Goal: Information Seeking & Learning: Get advice/opinions

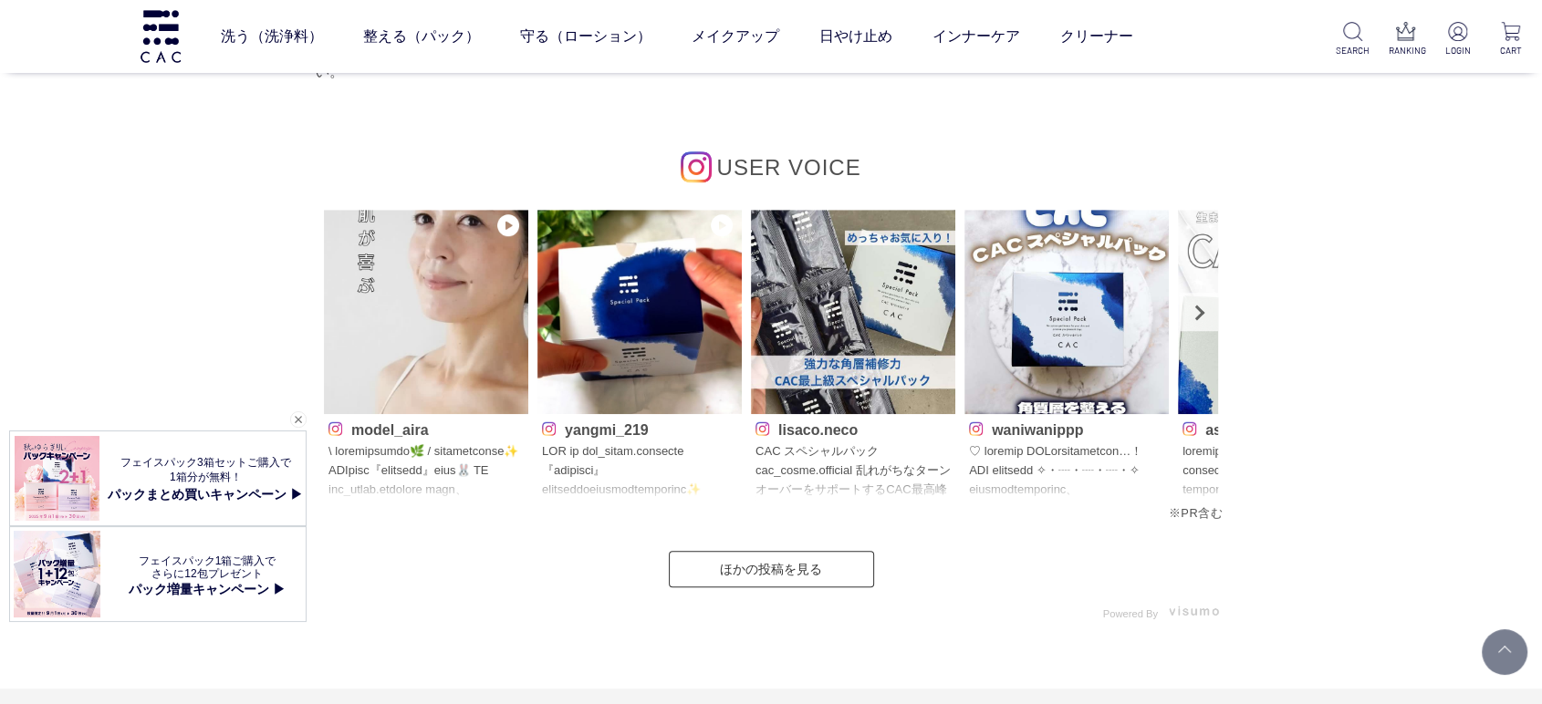
scroll to position [8516, 0]
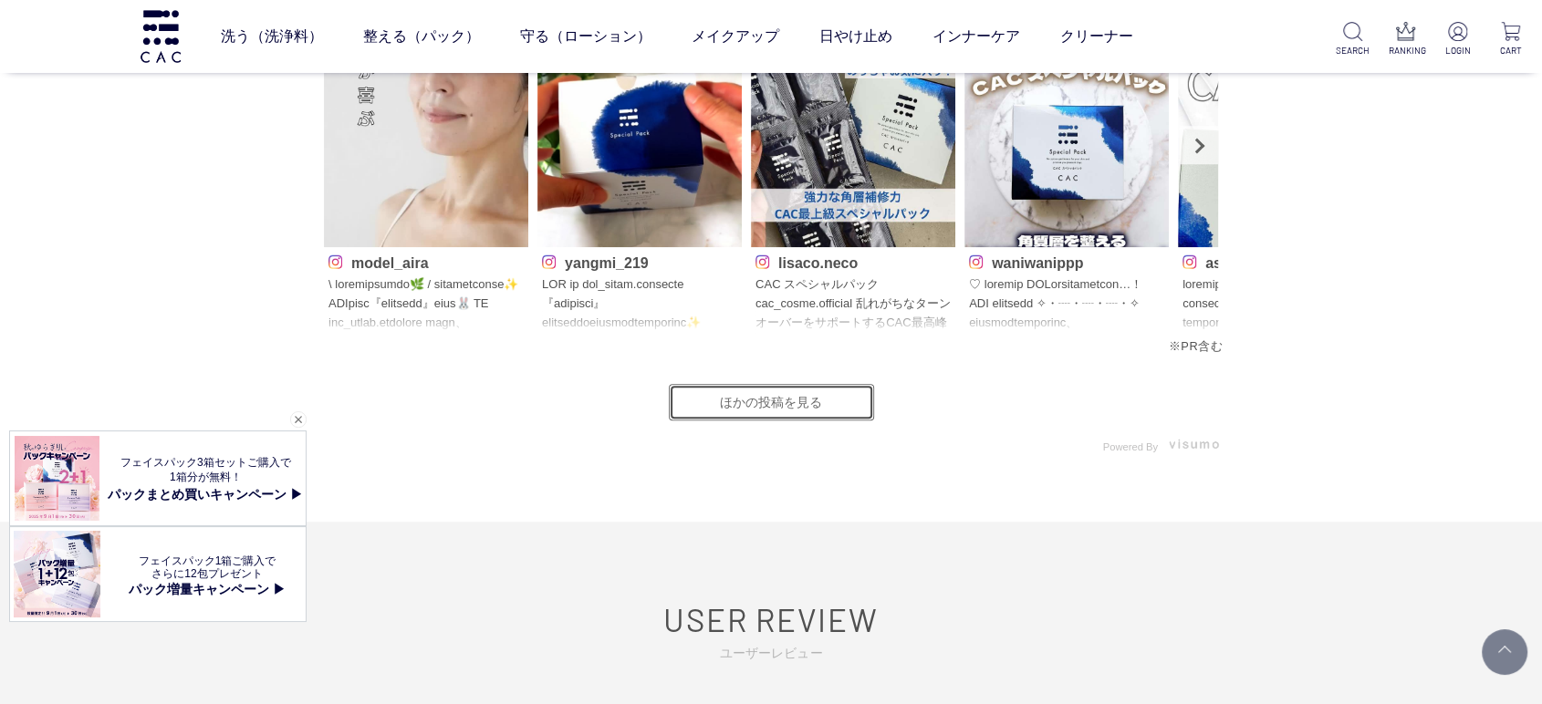
click at [798, 392] on link "ほかの投稿を見る" at bounding box center [771, 402] width 205 height 36
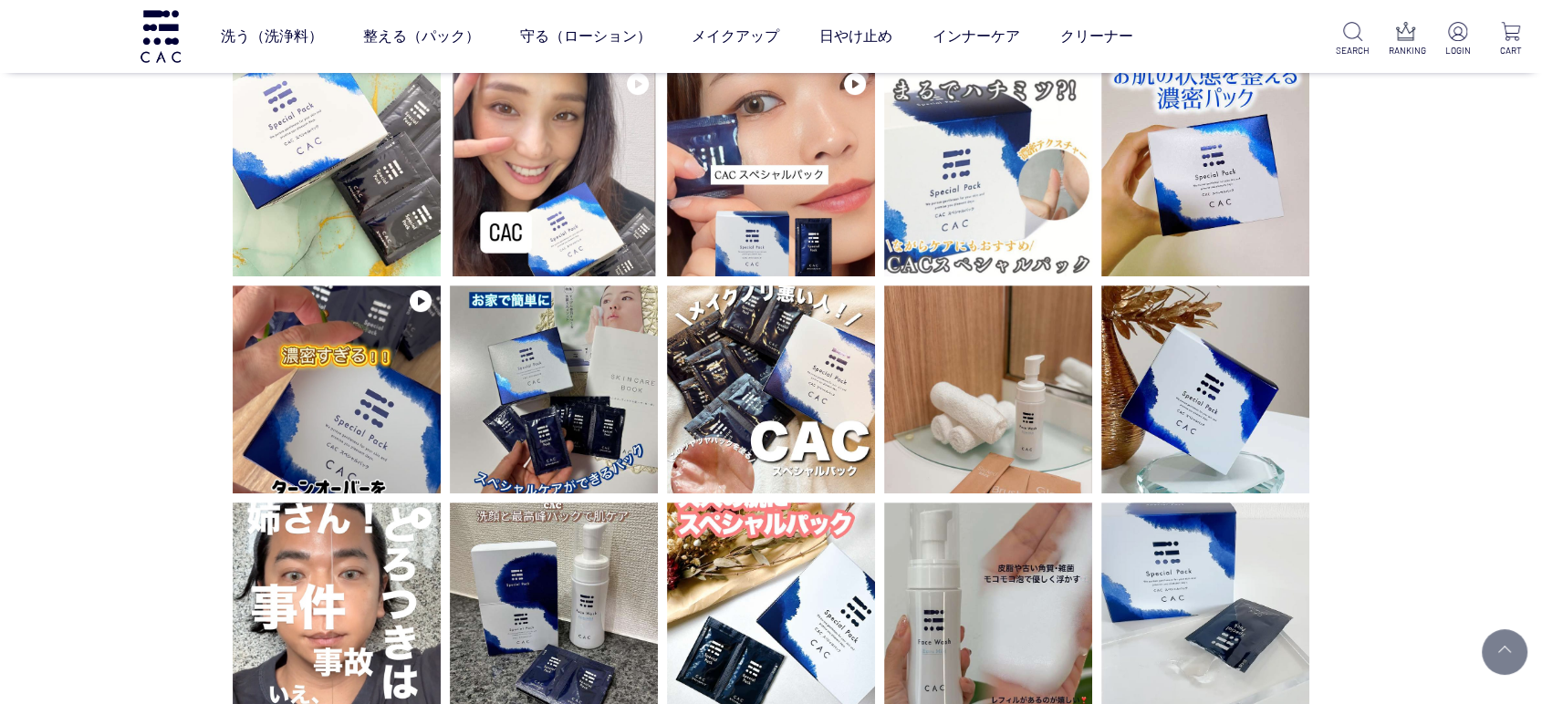
scroll to position [709, 0]
